Goal: Ask a question

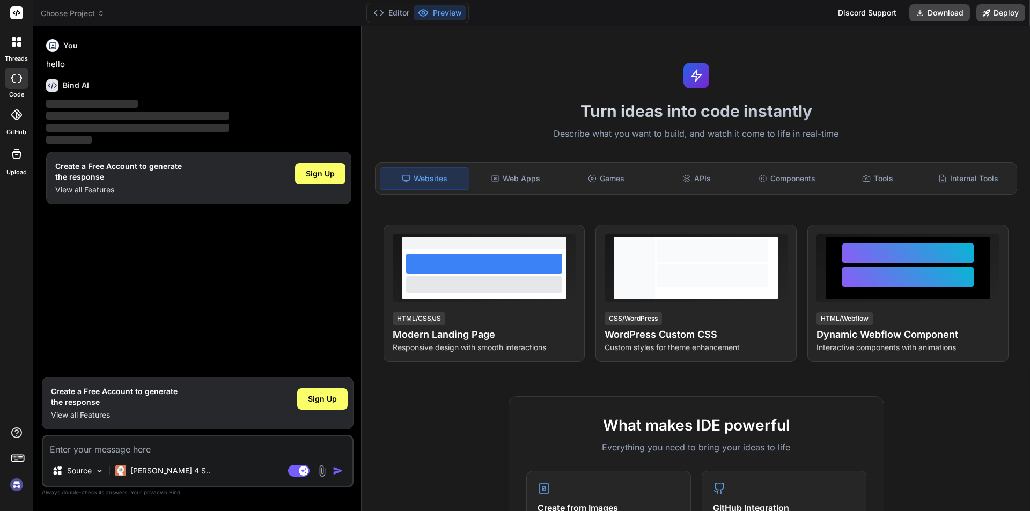
type textarea "x"
click at [131, 448] on textarea at bounding box center [197, 446] width 309 height 19
type textarea "<div class="form-check ms-2"> <input class="form-check-input" asp-for="NeverExp…"
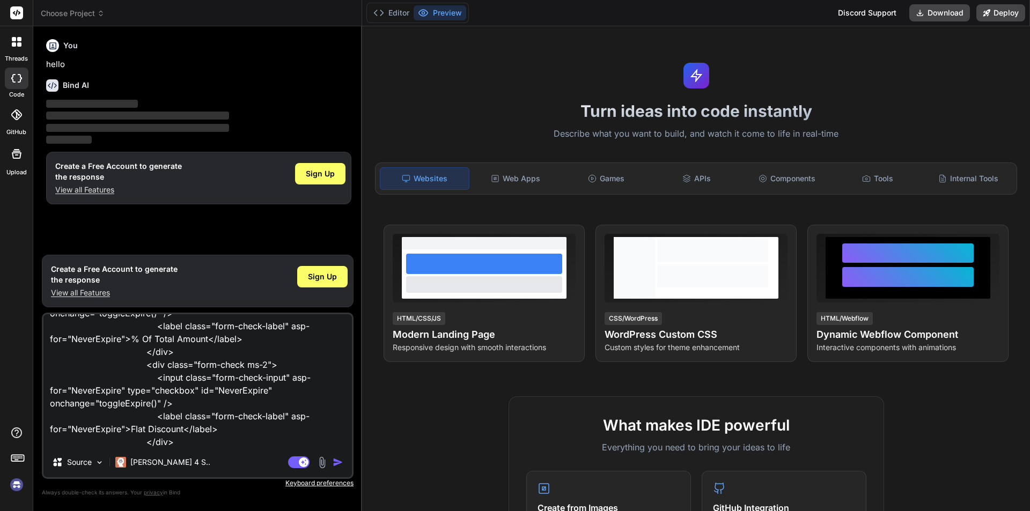
type textarea "x"
type textarea "<div class="form-check ms-2"> <input class="form-check-input" asp-for="NeverExp…"
type textarea "x"
type textarea "<div class="form-check ms-2"> <input class="form-check-input" asp-for="NeverExp…"
type textarea "x"
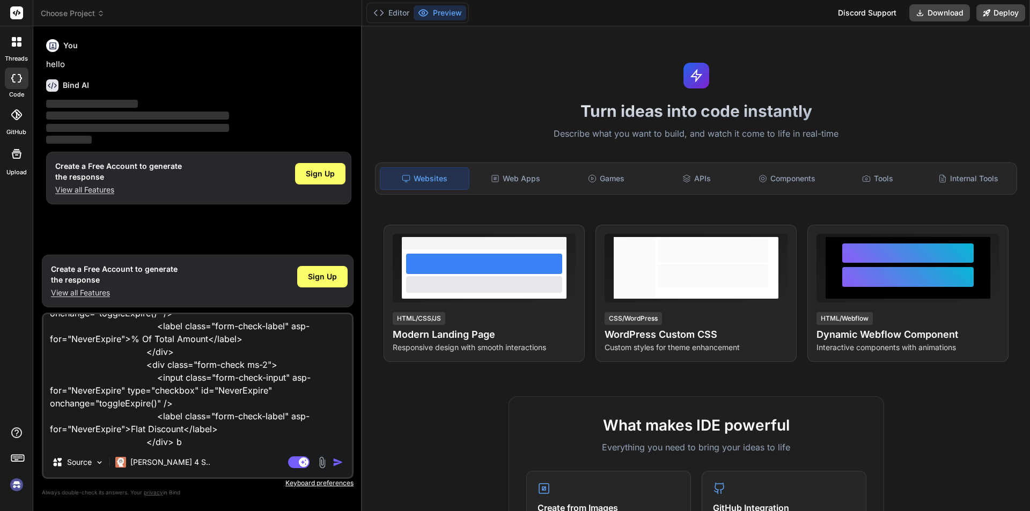
type textarea "<div class="form-check ms-2"> <input class="form-check-input" asp-for="NeverExp…"
type textarea "x"
type textarea "<div class="form-check ms-2"> <input class="form-check-input" asp-for="NeverExp…"
type textarea "x"
type textarea "<div class="form-check ms-2"> <input class="form-check-input" asp-for="NeverExp…"
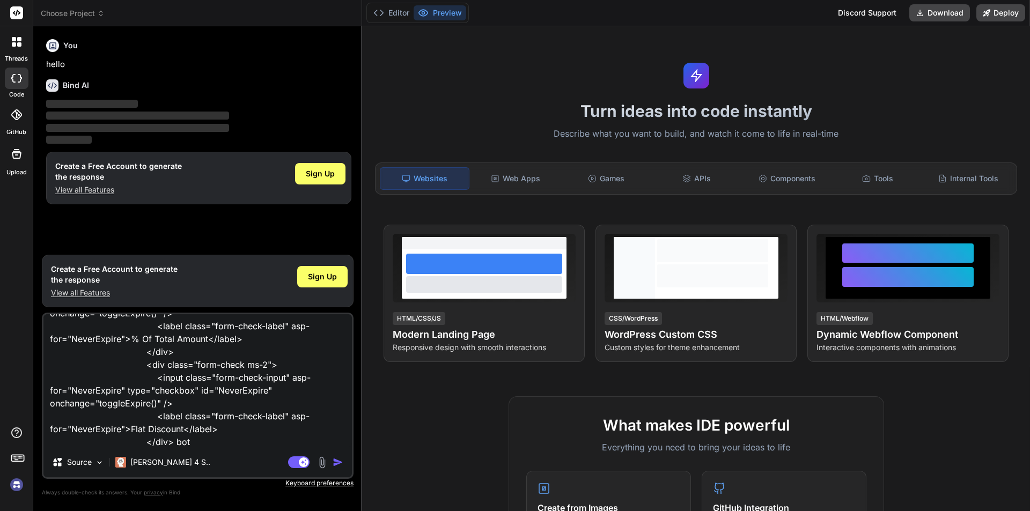
type textarea "x"
type textarea "<div class="form-check ms-2"> <input class="form-check-input" asp-for="NeverExp…"
type textarea "x"
type textarea "<div class="form-check ms-2"> <input class="form-check-input" asp-for="NeverExp…"
type textarea "x"
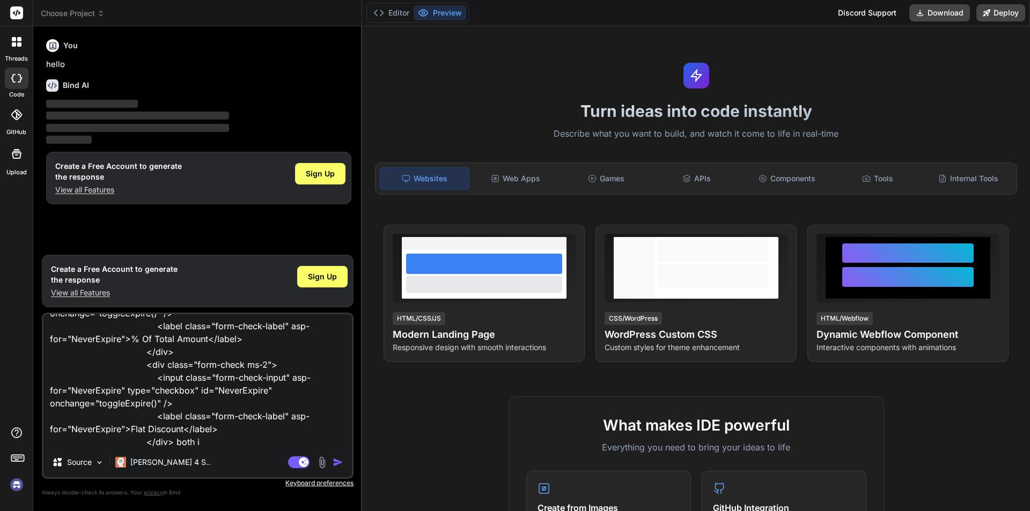
type textarea "<div class="form-check ms-2"> <input class="form-check-input" asp-for="NeverExp…"
type textarea "x"
type textarea "<div class="form-check ms-2"> <input class="form-check-input" asp-for="NeverExp…"
type textarea "x"
type textarea "<div class="form-check ms-2"> <input class="form-check-input" asp-for="NeverExp…"
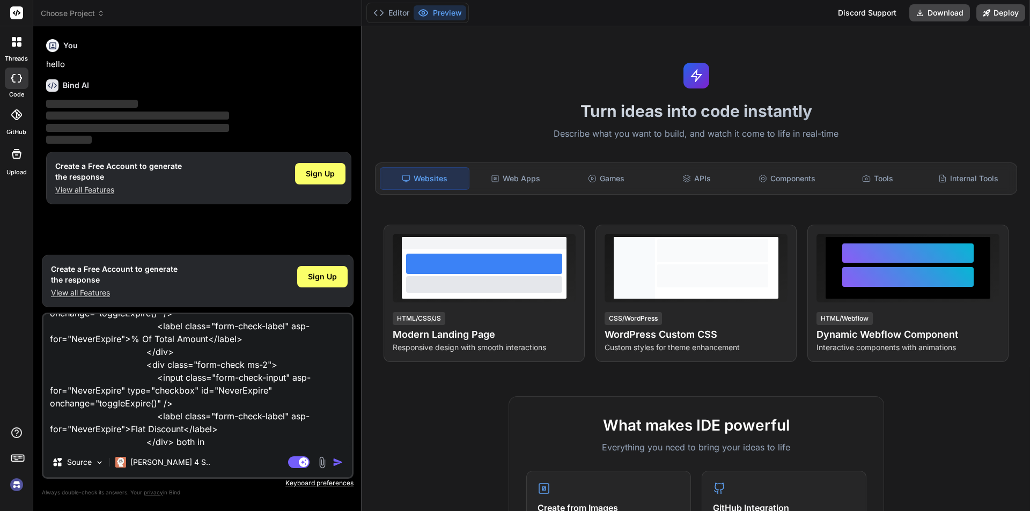
type textarea "x"
type textarea "<div class="form-check ms-2"> <input class="form-check-input" asp-for="NeverExp…"
type textarea "x"
type textarea "<div class="form-check ms-2"> <input class="form-check-input" asp-for="NeverExp…"
type textarea "x"
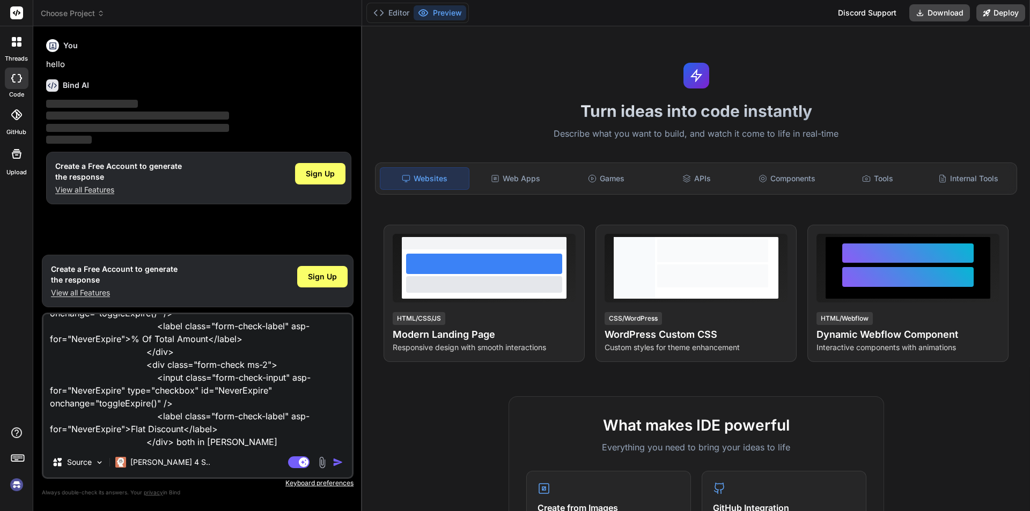
type textarea "<div class="form-check ms-2"> <input class="form-check-input" asp-for="NeverExp…"
type textarea "x"
type textarea "<div class="form-check ms-2"> <input class="form-check-input" asp-for="NeverExp…"
type textarea "x"
type textarea "<div class="form-check ms-2"> <input class="form-check-input" asp-for="NeverExp…"
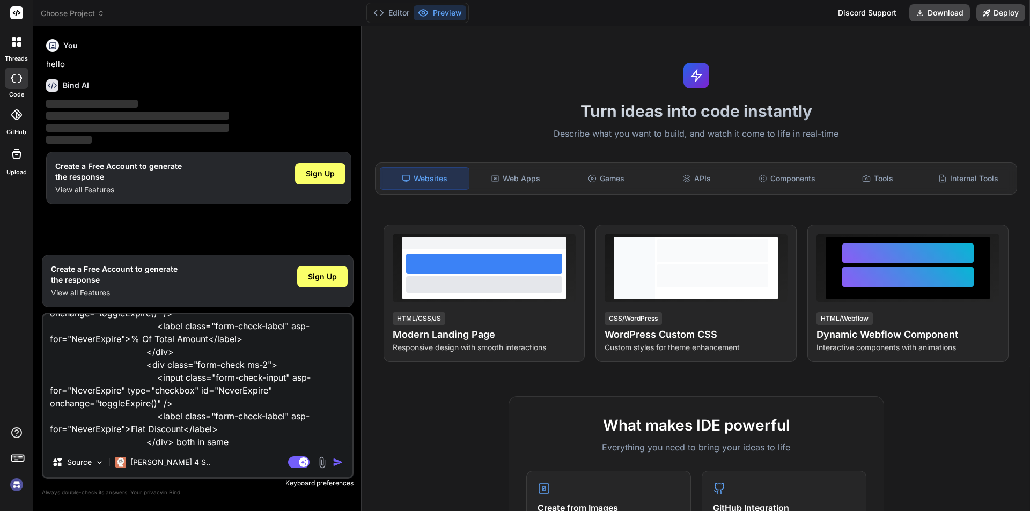
type textarea "x"
type textarea "<div class="form-check ms-2"> <input class="form-check-input" asp-for="NeverExp…"
type textarea "x"
type textarea "<div class="form-check ms-2"> <input class="form-check-input" asp-for="NeverExp…"
type textarea "x"
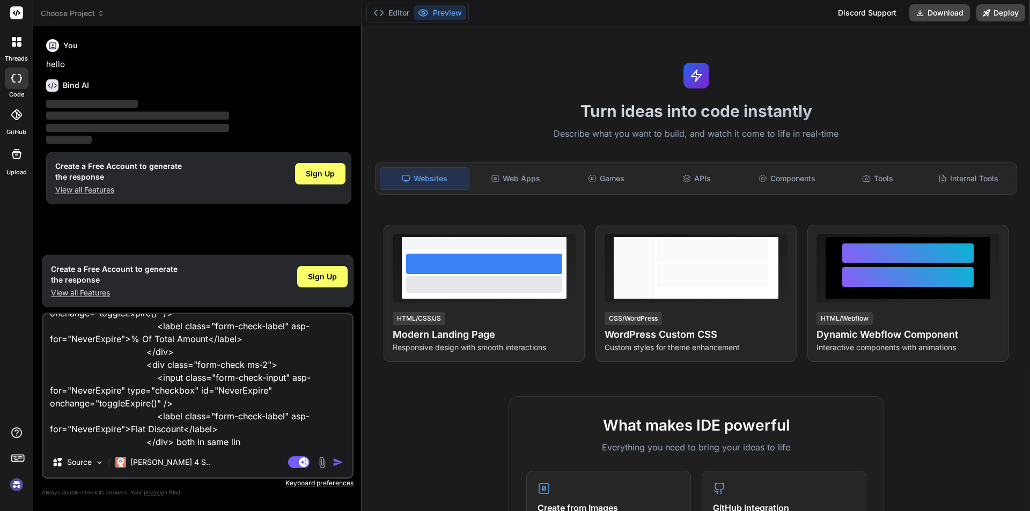
type textarea "<div class="form-check ms-2"> <input class="form-check-input" asp-for="NeverExp…"
type textarea "x"
type textarea "<div class="form-check ms-2"> <input class="form-check-input" asp-for="NeverExp…"
type textarea "x"
type textarea "<div class="form-check ms-2"> <input class="form-check-input" asp-for="NeverExp…"
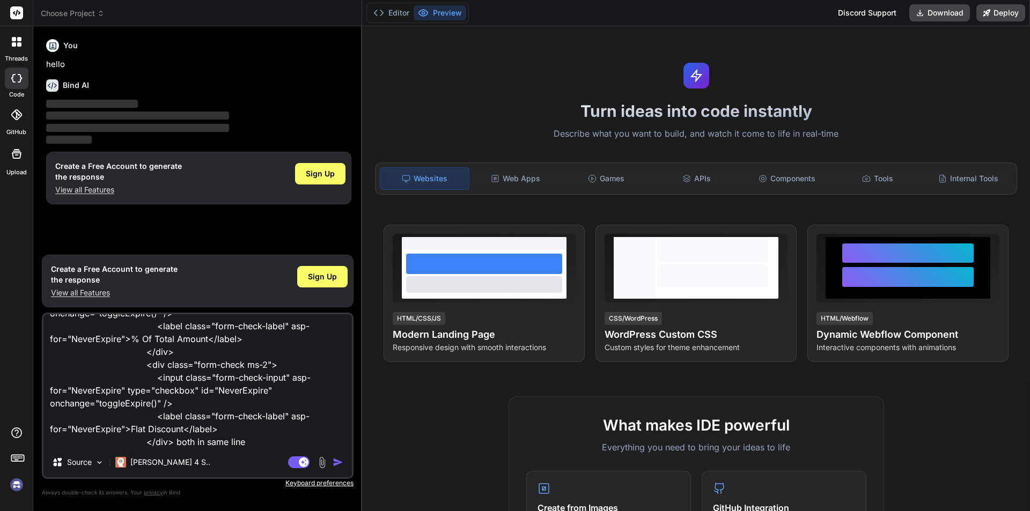
click at [339, 458] on img "button" at bounding box center [338, 462] width 11 height 11
click at [337, 462] on img "button" at bounding box center [338, 462] width 11 height 11
click at [240, 441] on textarea "<div class="form-check ms-2"> <input class="form-check-input" asp-for="NeverExp…" at bounding box center [197, 380] width 309 height 133
click at [230, 429] on textarea "<div class="form-check ms-2"> <input class="form-check-input" asp-for="NeverExp…" at bounding box center [197, 380] width 309 height 133
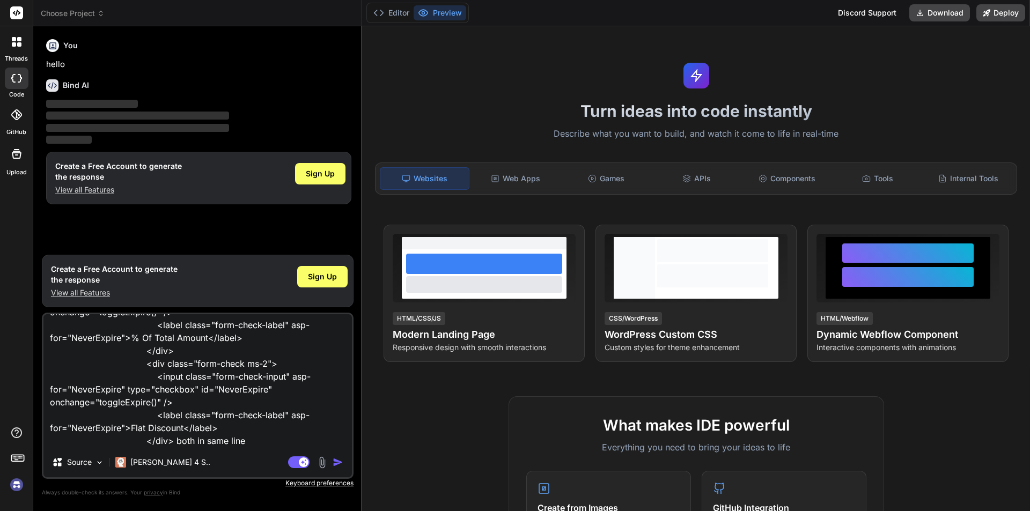
click at [335, 464] on img "button" at bounding box center [338, 462] width 11 height 11
